Goal: Information Seeking & Learning: Learn about a topic

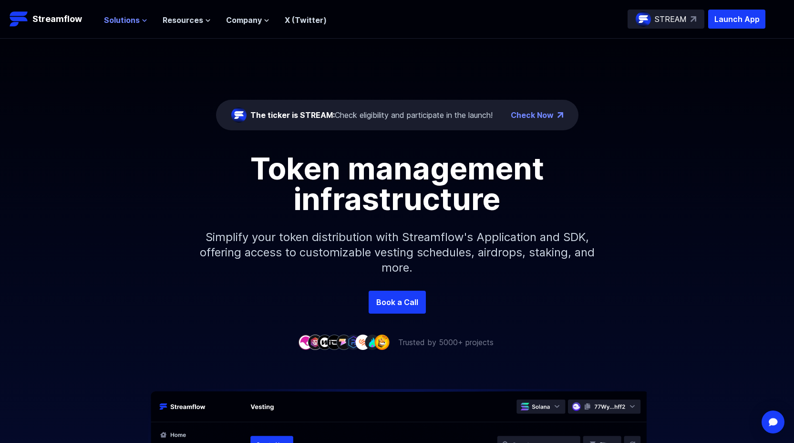
click at [131, 19] on span "Solutions" at bounding box center [122, 19] width 36 height 11
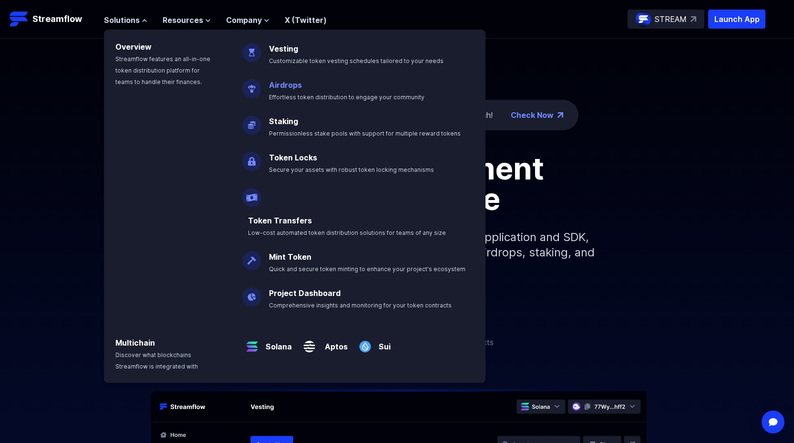
click at [292, 82] on link "Airdrops" at bounding box center [285, 85] width 33 height 10
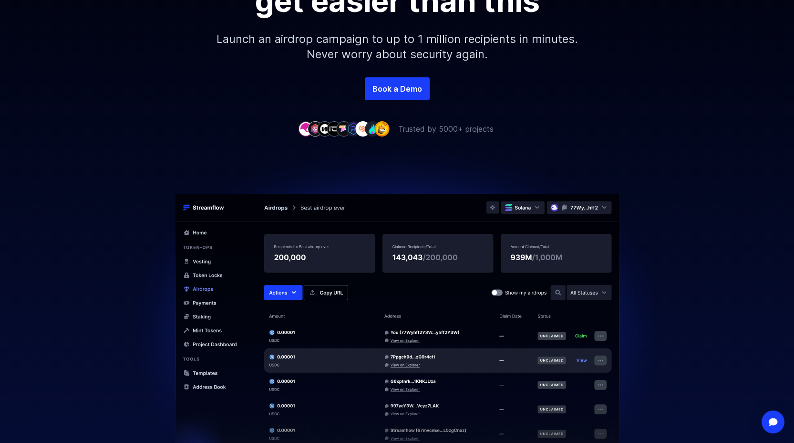
scroll to position [176, 0]
click at [435, 130] on p "Trusted by 5000+ projects" at bounding box center [445, 127] width 95 height 11
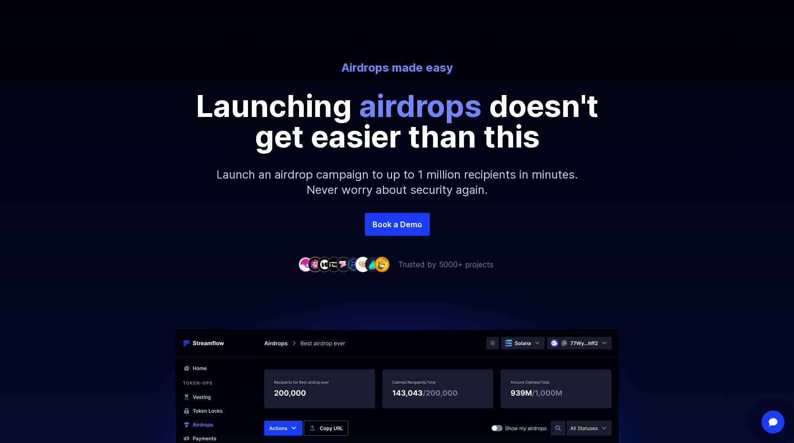
scroll to position [0, 0]
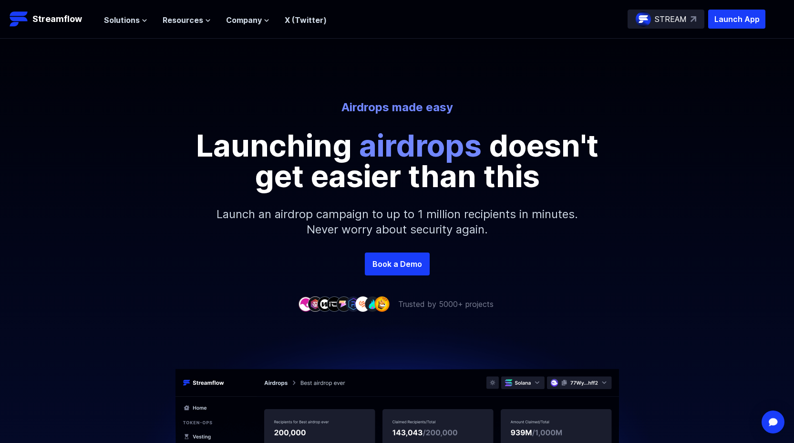
click at [290, 18] on link "X (Twitter)" at bounding box center [306, 20] width 42 height 10
click at [109, 19] on span "Solutions" at bounding box center [122, 19] width 36 height 11
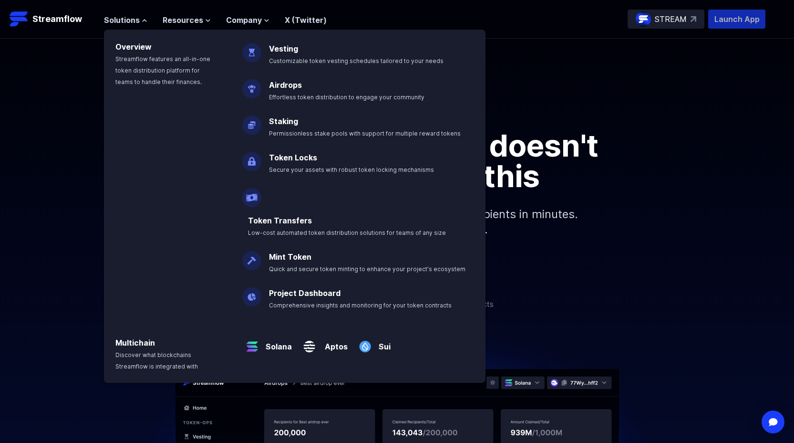
click at [740, 24] on p "Launch App" at bounding box center [736, 19] width 57 height 19
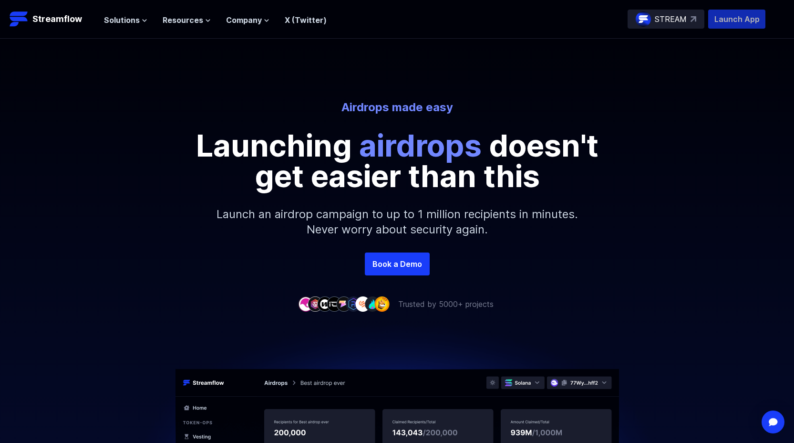
click at [744, 14] on p "Launch App" at bounding box center [736, 19] width 57 height 19
